Goal: Information Seeking & Learning: Learn about a topic

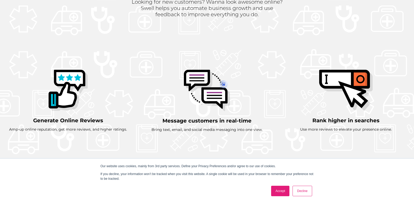
scroll to position [292, 0]
click at [281, 191] on link "Accept" at bounding box center [280, 191] width 19 height 10
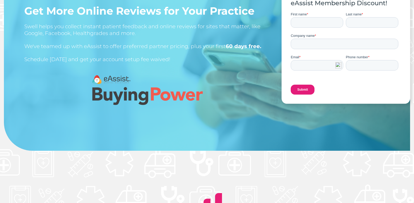
scroll to position [0, 0]
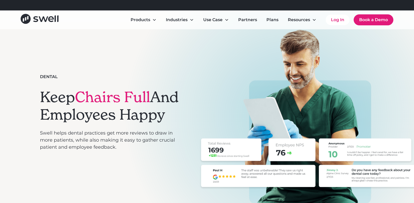
scroll to position [29, 0]
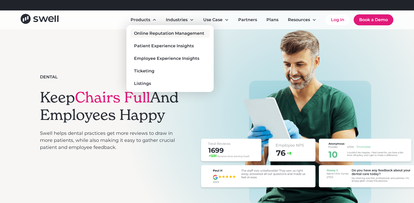
click at [154, 32] on div "Online Reputation Management" at bounding box center [169, 33] width 70 height 6
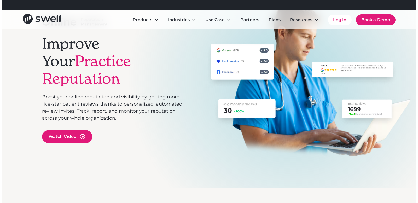
scroll to position [59, 0]
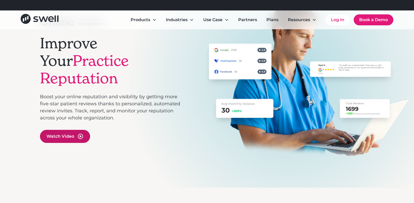
click at [79, 133] on icon "open lightbox" at bounding box center [80, 136] width 6 height 6
